Goal: Task Accomplishment & Management: Manage account settings

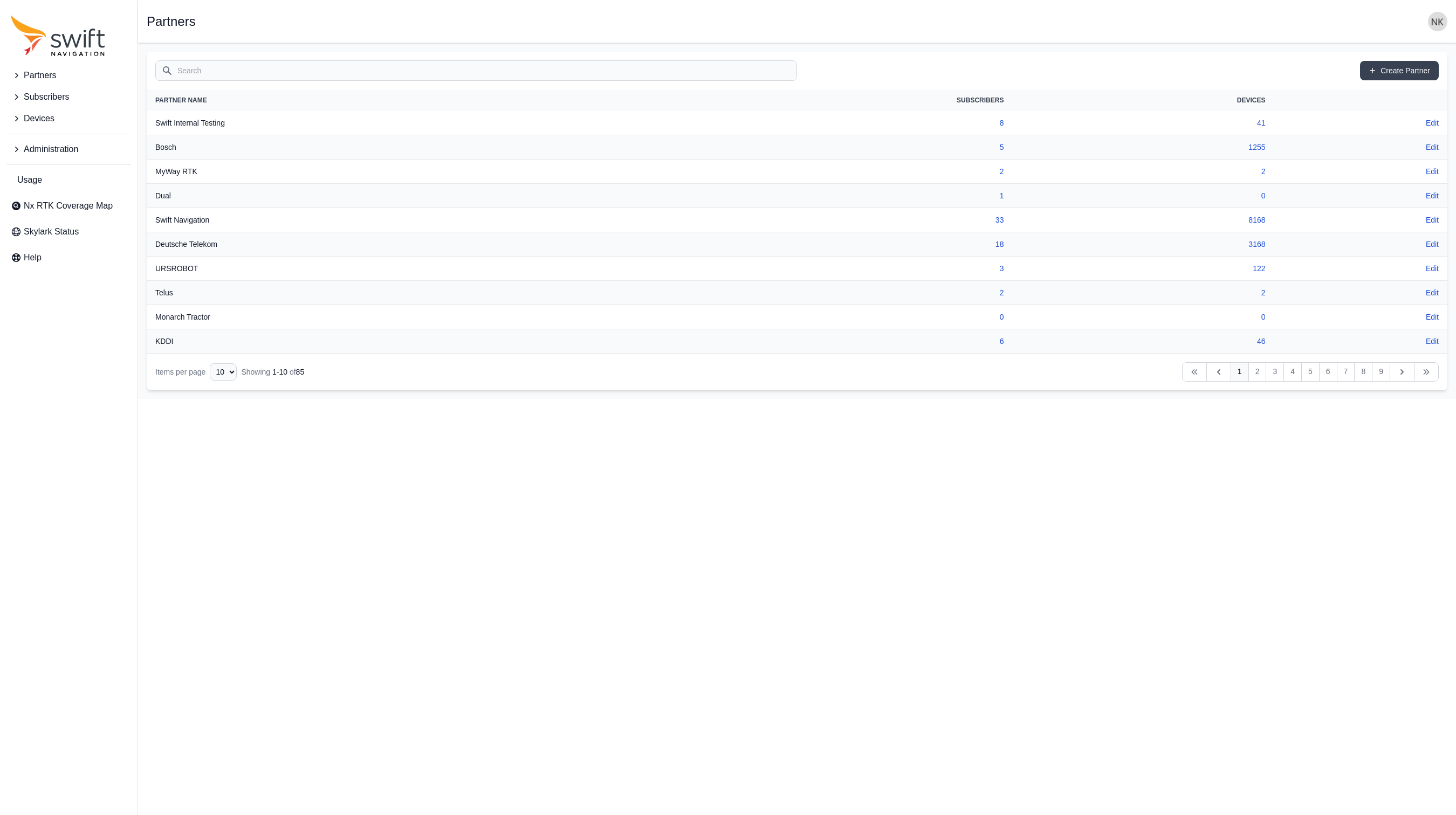
click at [257, 73] on input "Search" at bounding box center [476, 70] width 642 height 21
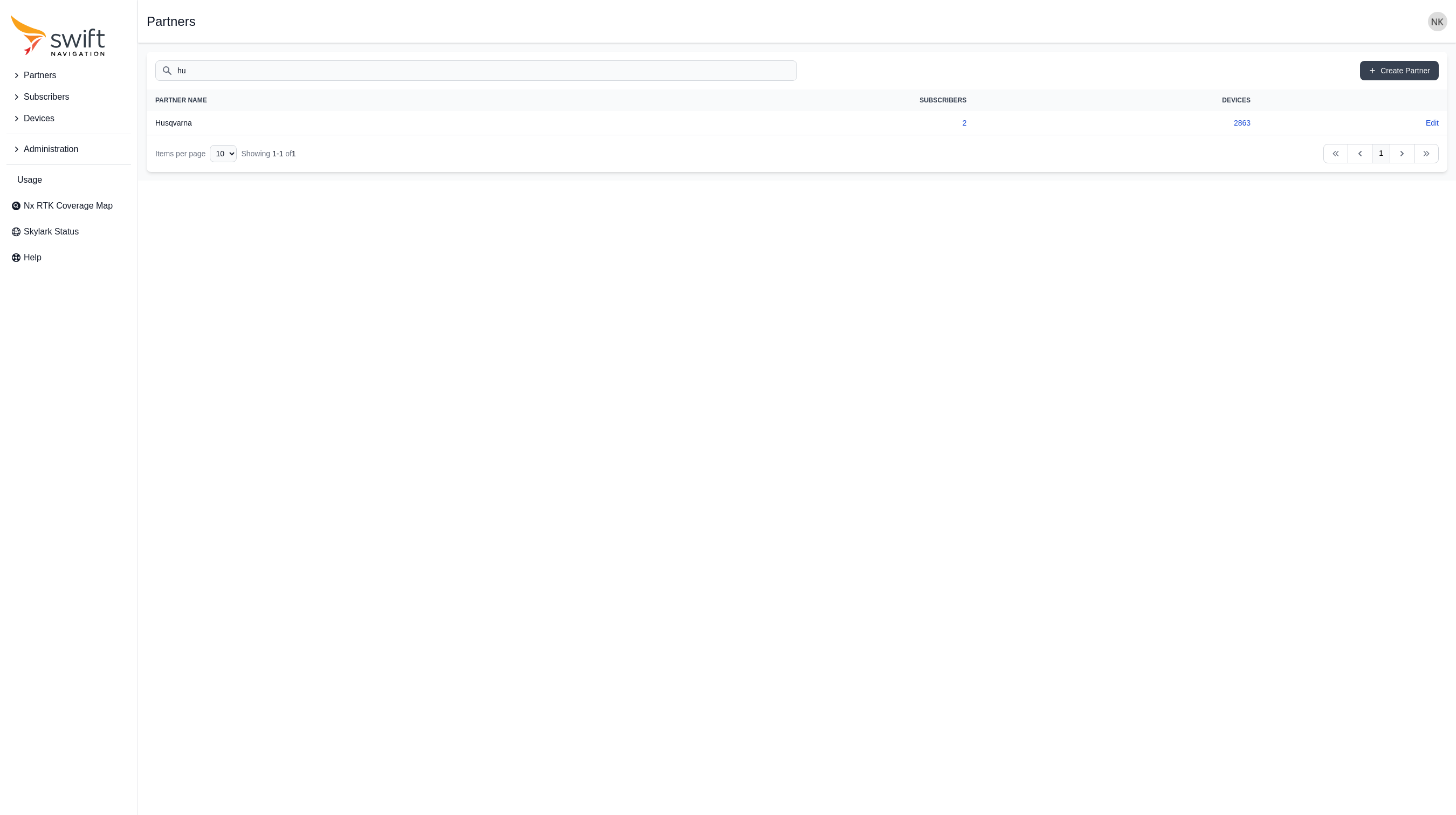
type input "husqvarna"
click at [38, 180] on span "Usage" at bounding box center [29, 180] width 25 height 13
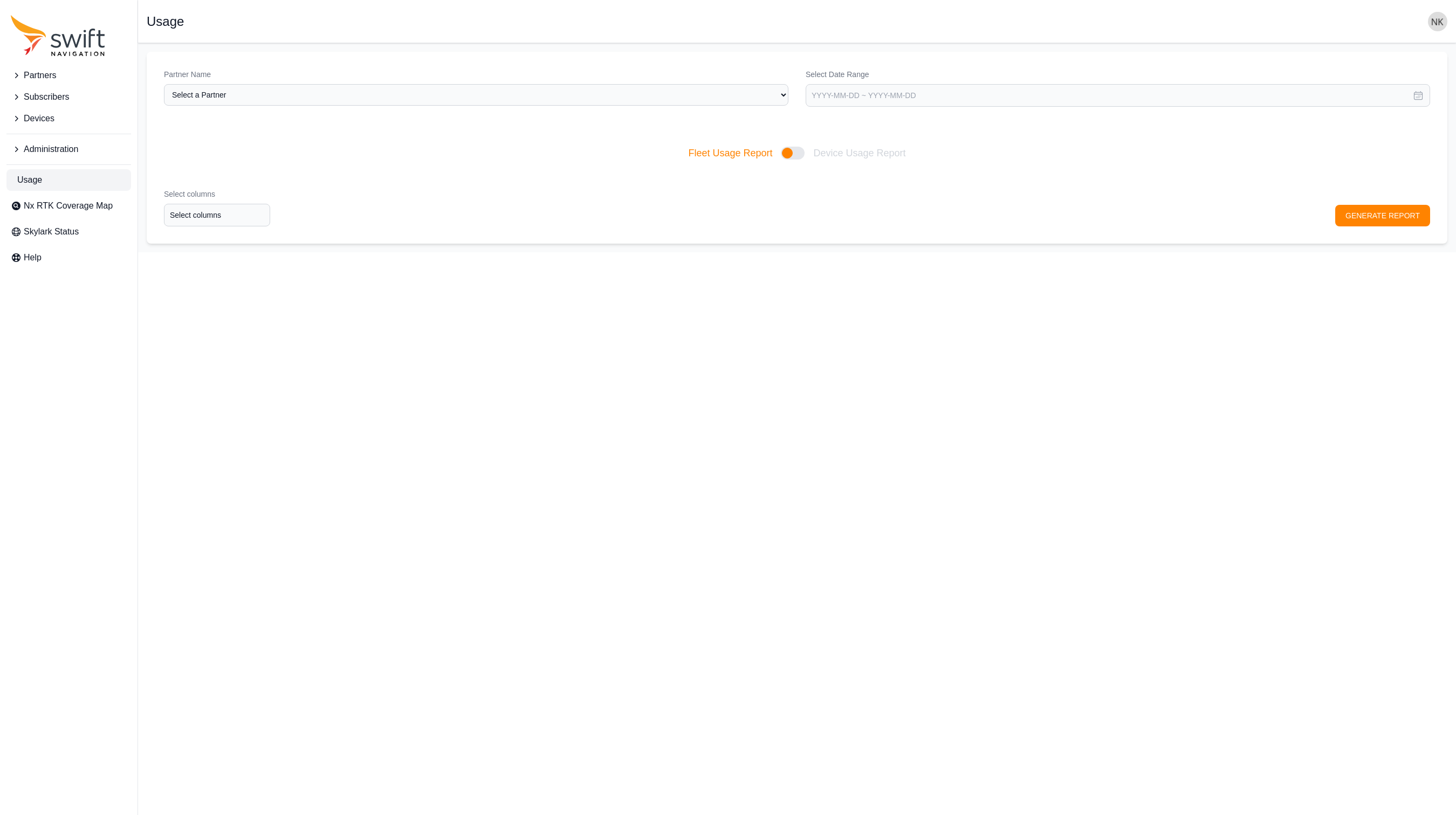
click at [63, 150] on span "Administration" at bounding box center [51, 149] width 55 height 13
click at [41, 239] on span "Users" at bounding box center [31, 242] width 40 height 13
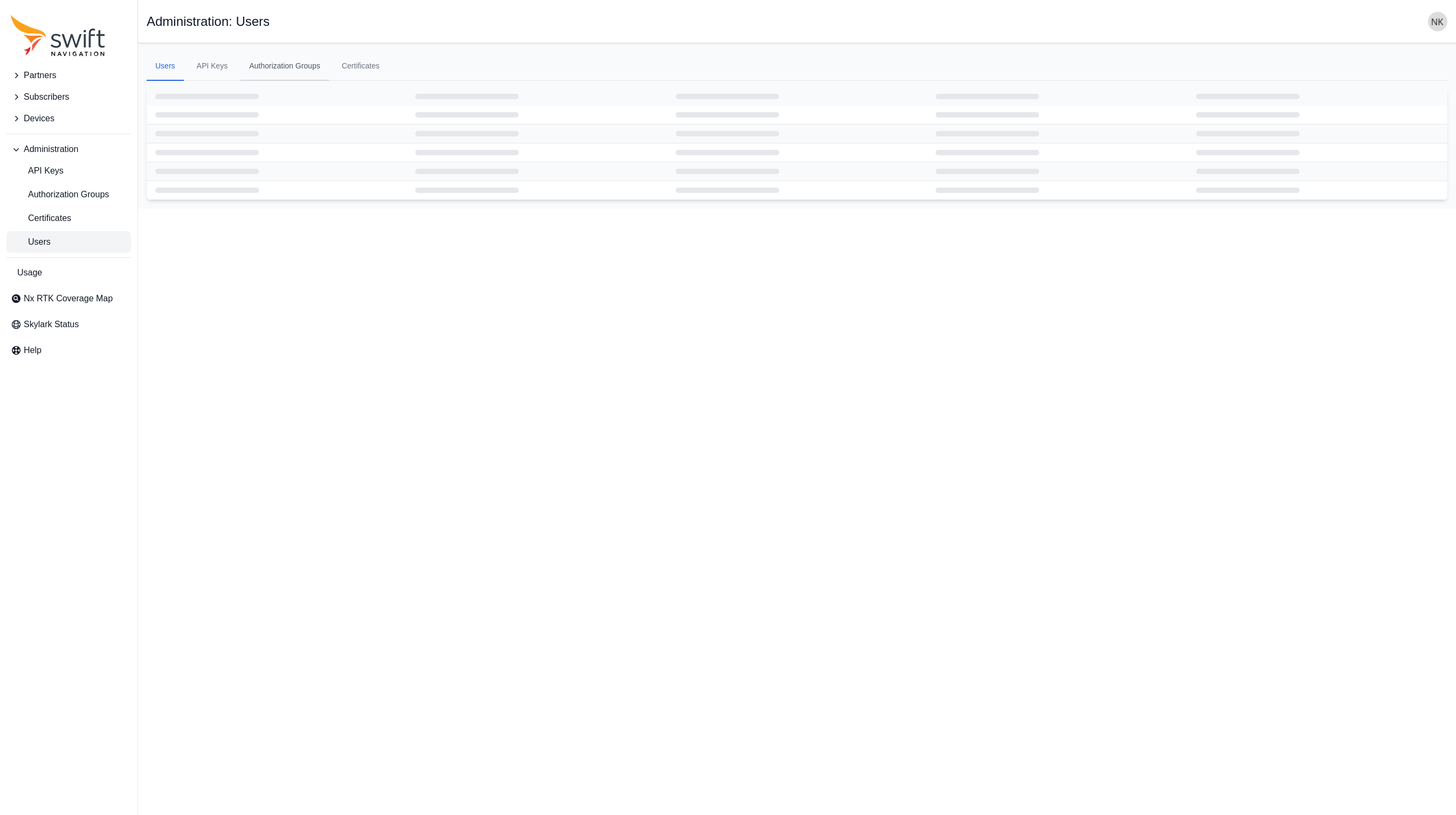
select select "ab3272ce-40d0-4c94-a524-96a758ab755c"
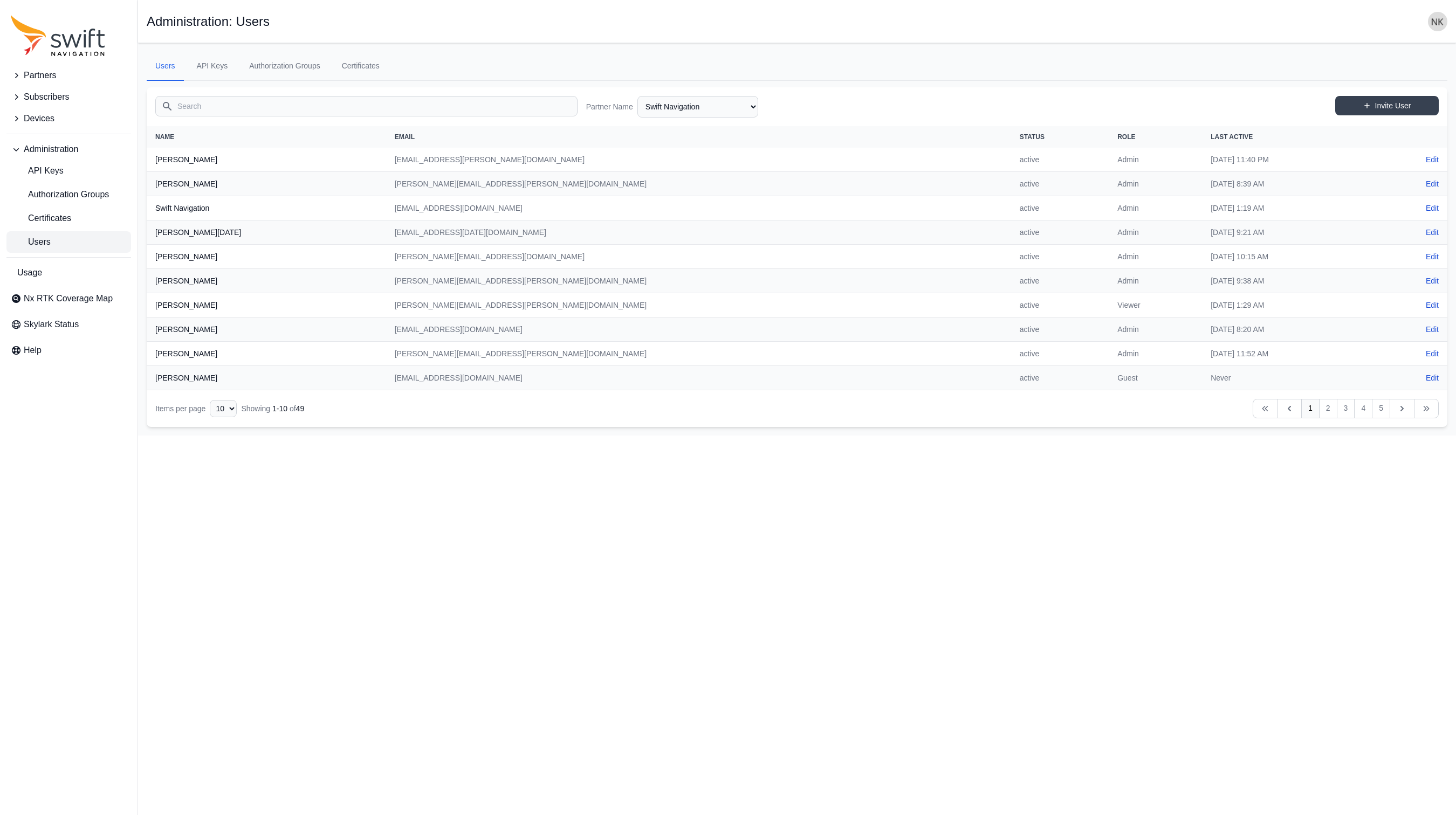
click at [284, 101] on input "Search" at bounding box center [366, 106] width 422 height 21
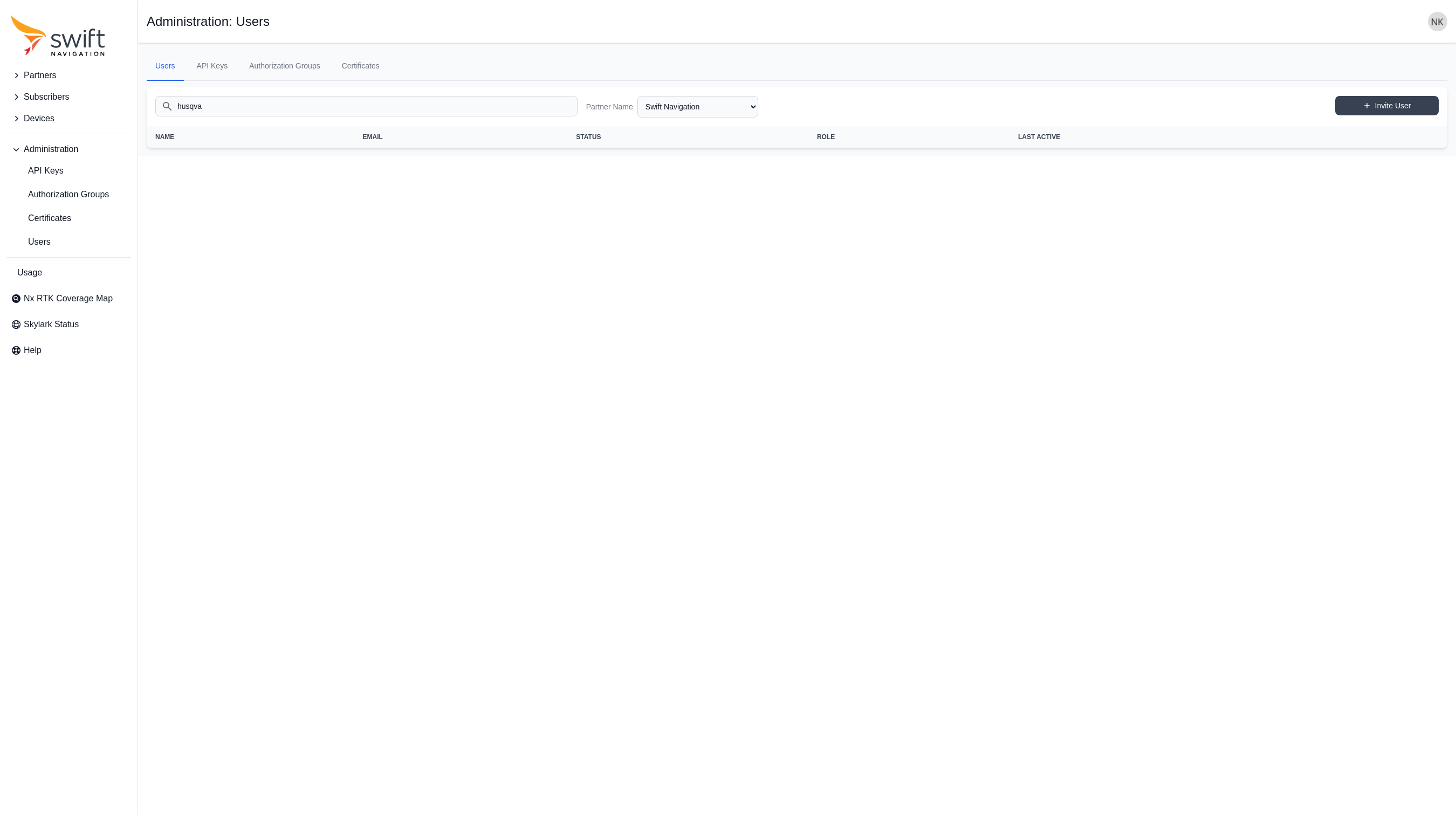
type input "husqvarna"
click at [683, 107] on select "AlpsAlpine Asensing Bad Elf Bench Mark Equipment & Supplies Inc. Benchmark Tool…" at bounding box center [698, 107] width 121 height 22
click at [638, 96] on select "AlpsAlpine Asensing Bad Elf Bench Mark Equipment & Supplies Inc. Benchmark Tool…" at bounding box center [698, 107] width 121 height 22
select select "beec8134-d1d4-4cc4-b727-b43339b7b858"
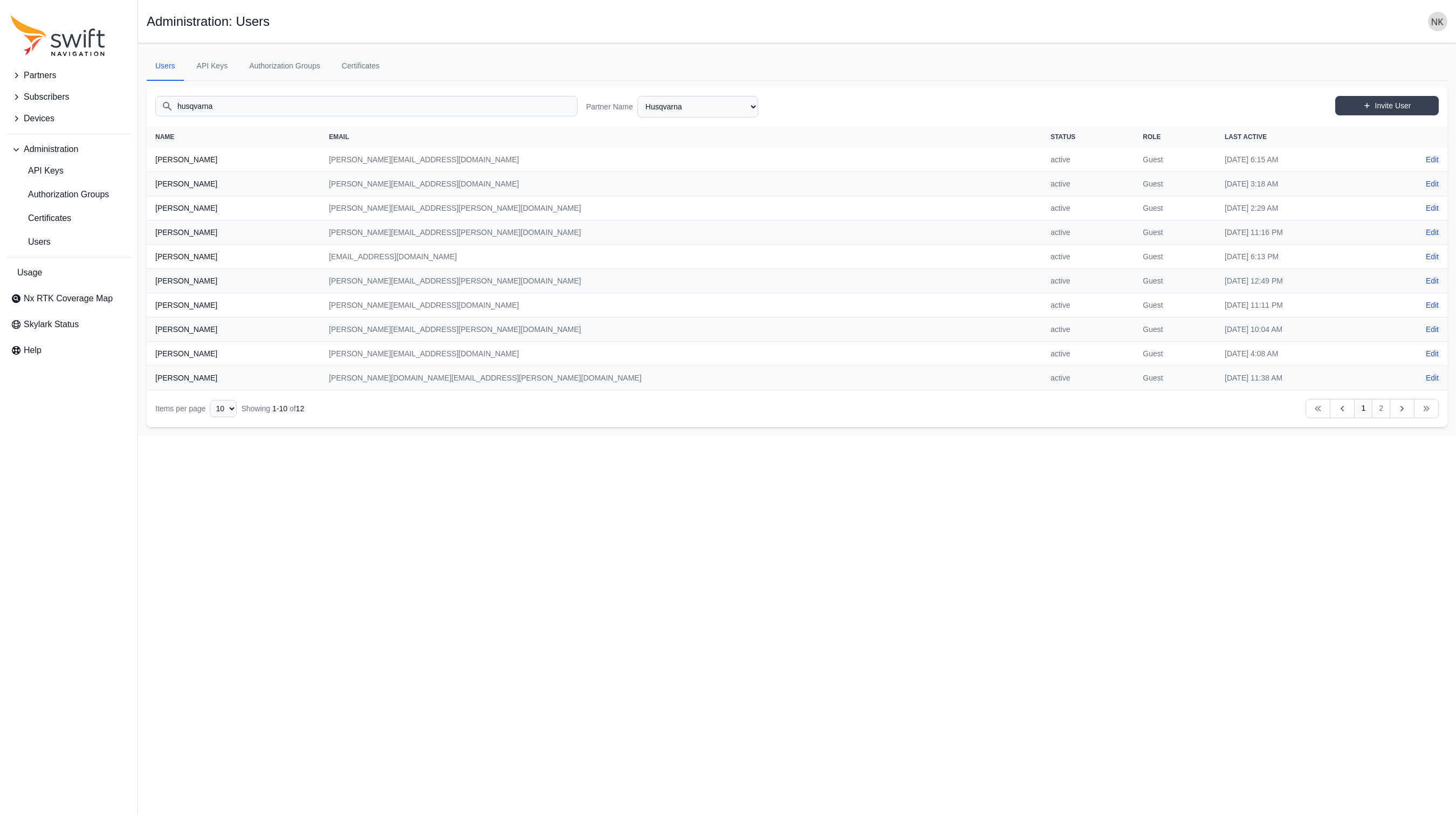
click at [457, 111] on input "husqvarna" at bounding box center [366, 106] width 422 height 21
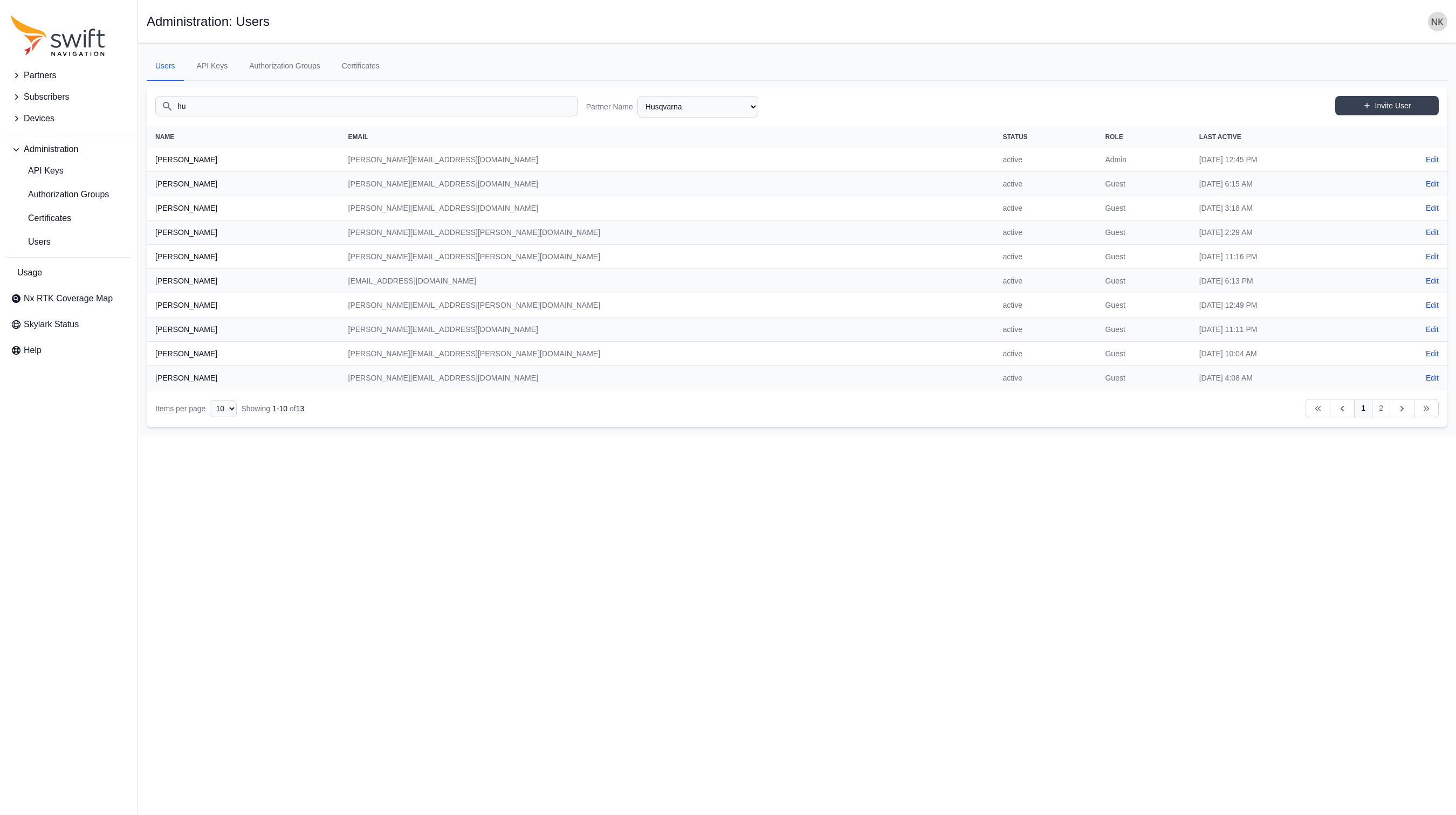
type input "h"
click at [230, 402] on select "10 15 20 25 50" at bounding box center [224, 409] width 27 height 17
click at [210, 418] on select "10 15 20 25 50" at bounding box center [224, 409] width 27 height 17
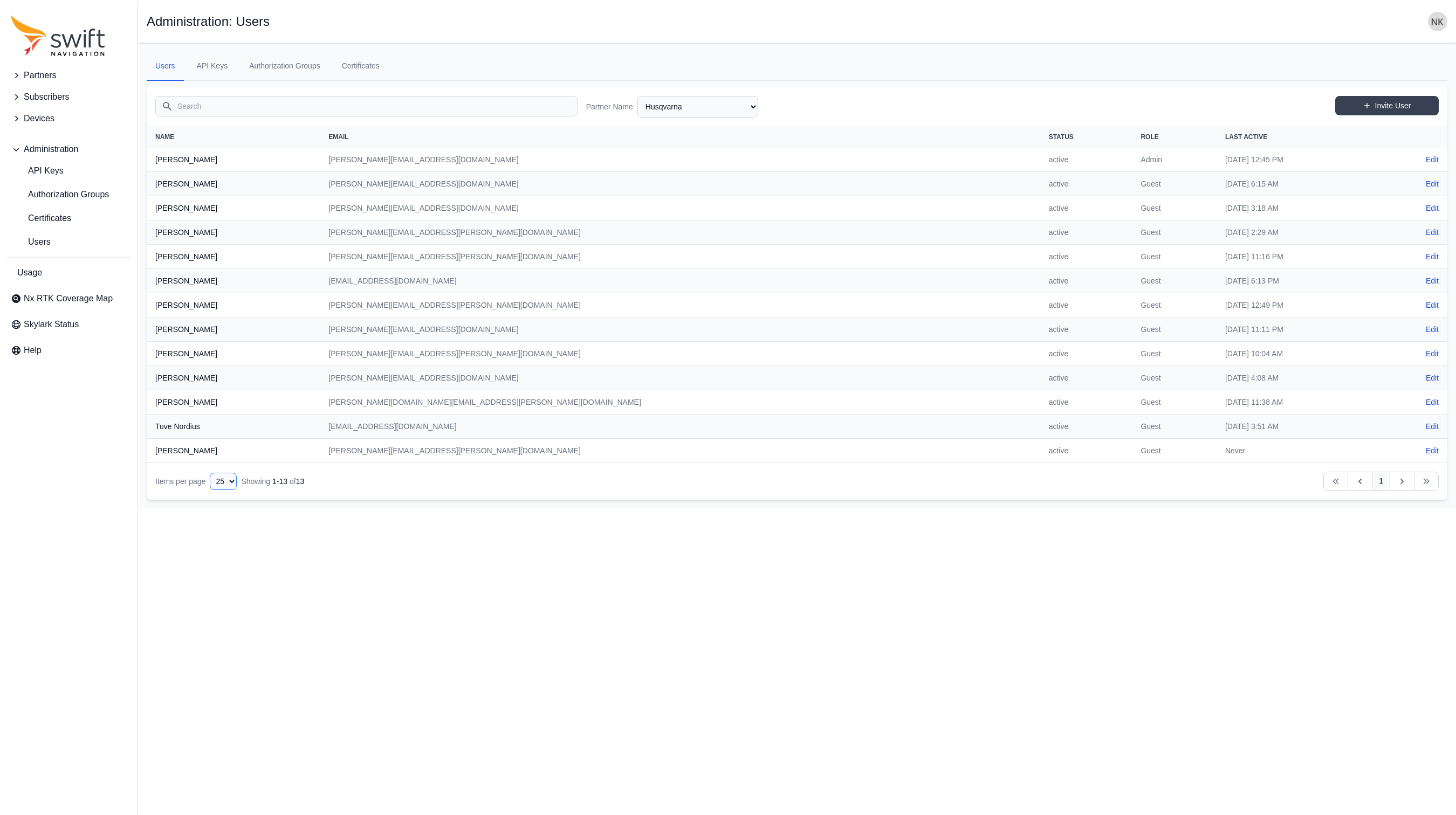
click at [237, 479] on select "10 15 20 25 50" at bounding box center [224, 482] width 27 height 17
select select "50"
click at [210, 473] on select "10 15 20 25 50" at bounding box center [224, 482] width 27 height 17
click at [614, 508] on html "Partners Subscribers Devices Administration API Keys Authorization Groups Certi…" at bounding box center [728, 254] width 1456 height 508
click at [425, 508] on html "Partners Subscribers Devices Administration API Keys Authorization Groups Certi…" at bounding box center [728, 254] width 1456 height 508
